Goal: Check status: Check status

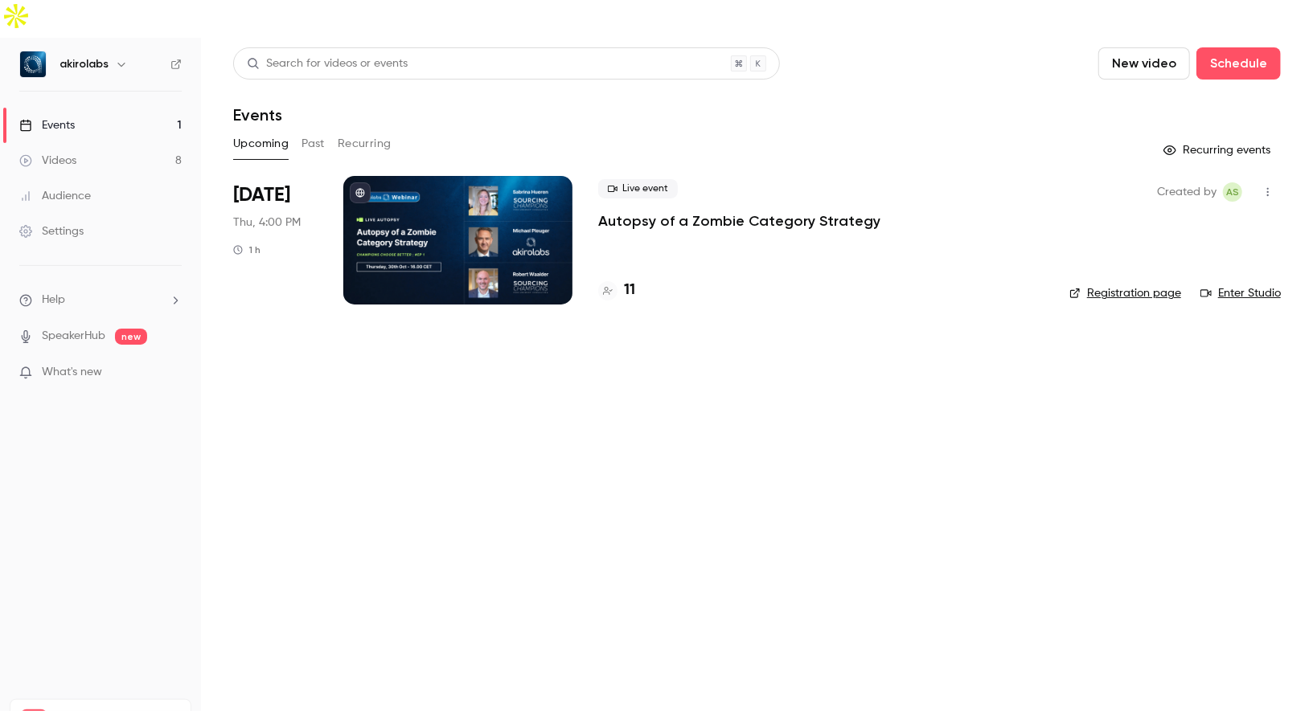
click at [462, 189] on div at bounding box center [457, 240] width 229 height 129
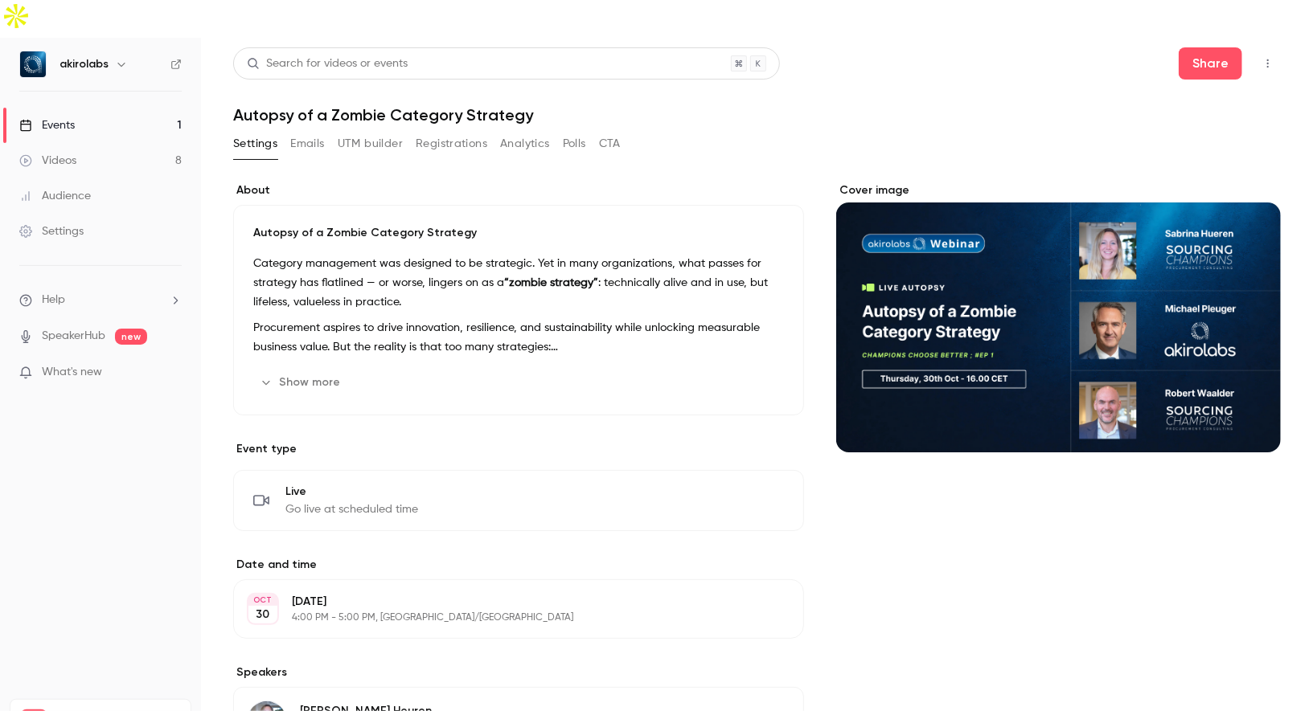
click at [445, 131] on button "Registrations" at bounding box center [452, 144] width 72 height 26
